Goal: Task Accomplishment & Management: Use online tool/utility

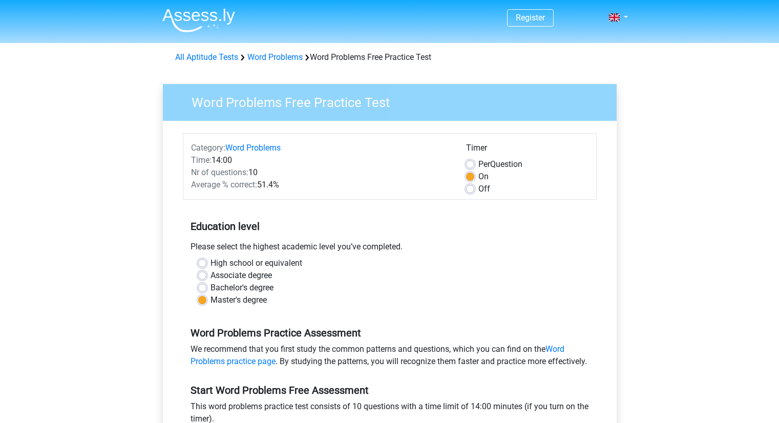
scroll to position [176, 0]
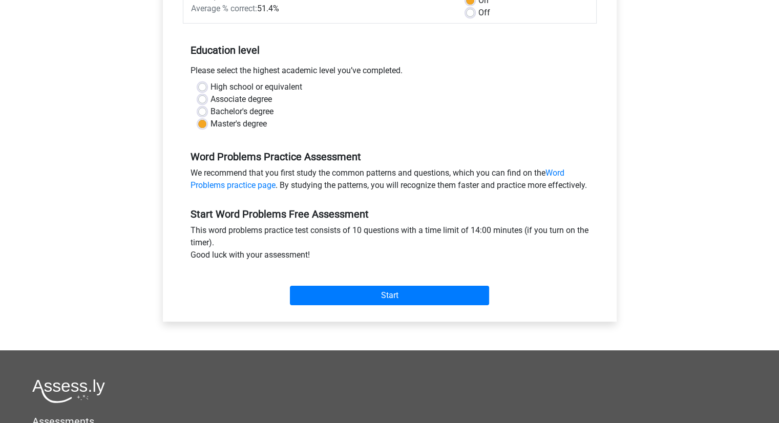
click at [210, 115] on label "Bachelor's degree" at bounding box center [241, 111] width 63 height 12
click at [201, 115] on input "Bachelor's degree" at bounding box center [202, 110] width 8 height 10
radio input "true"
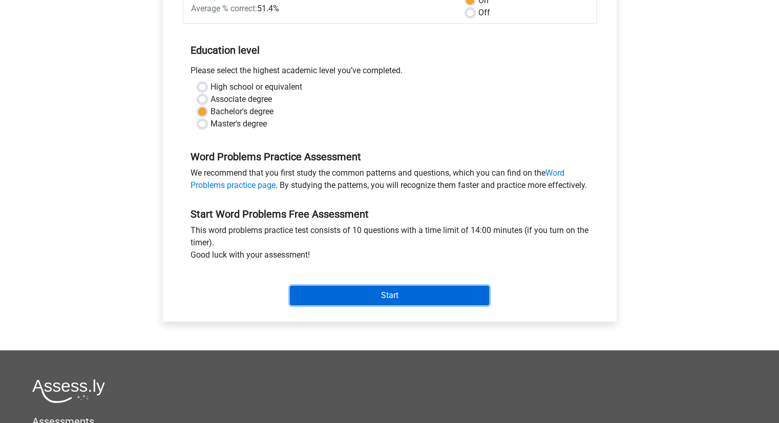
click at [365, 305] on input "Start" at bounding box center [389, 295] width 199 height 19
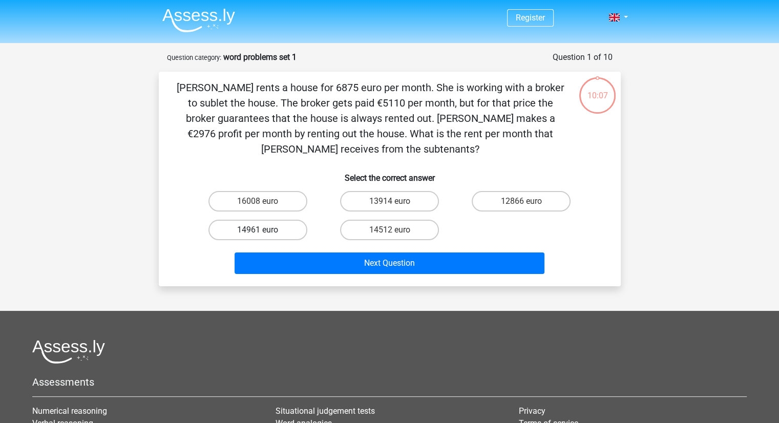
click at [287, 235] on div "14961 euro" at bounding box center [258, 230] width 132 height 29
click at [287, 235] on label "14961 euro" at bounding box center [257, 230] width 99 height 20
click at [264, 235] on input "14961 euro" at bounding box center [261, 233] width 7 height 7
radio input "true"
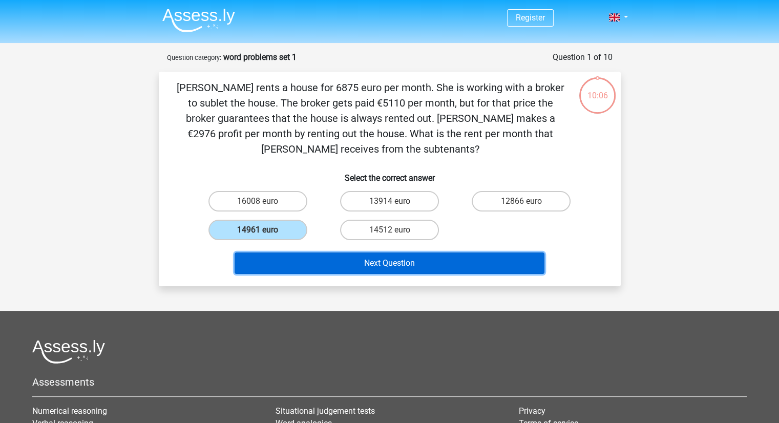
click at [328, 258] on button "Next Question" at bounding box center [390, 263] width 310 height 22
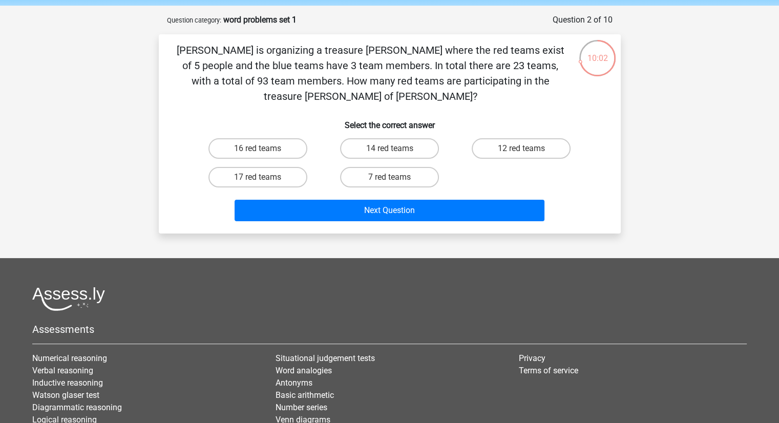
scroll to position [37, 0]
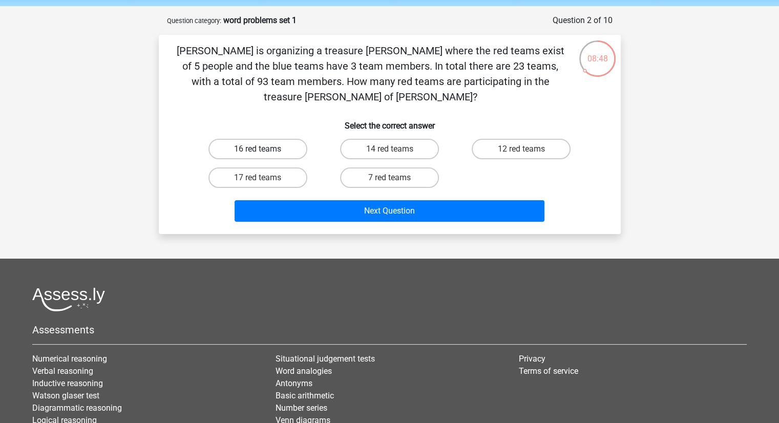
click at [286, 139] on label "16 red teams" at bounding box center [257, 149] width 99 height 20
click at [264, 149] on input "16 red teams" at bounding box center [261, 152] width 7 height 7
radio input "true"
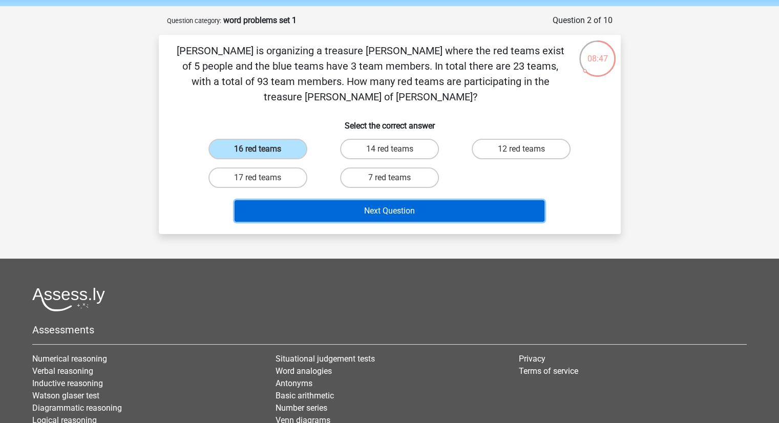
click at [327, 200] on button "Next Question" at bounding box center [390, 211] width 310 height 22
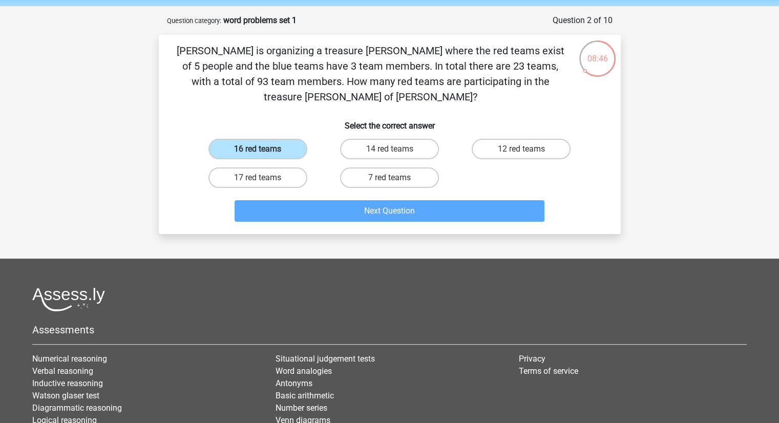
scroll to position [51, 0]
